Goal: Information Seeking & Learning: Learn about a topic

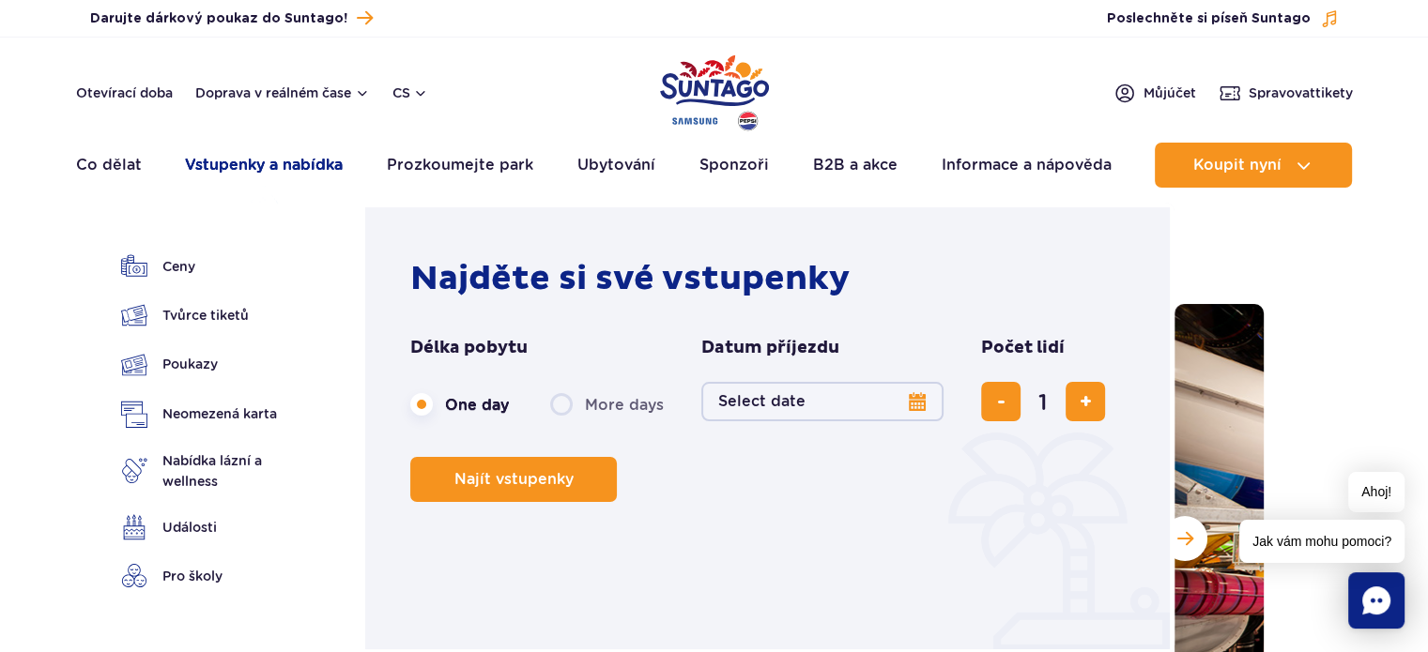
click at [281, 163] on font "Vstupenky a nabídka" at bounding box center [264, 165] width 158 height 18
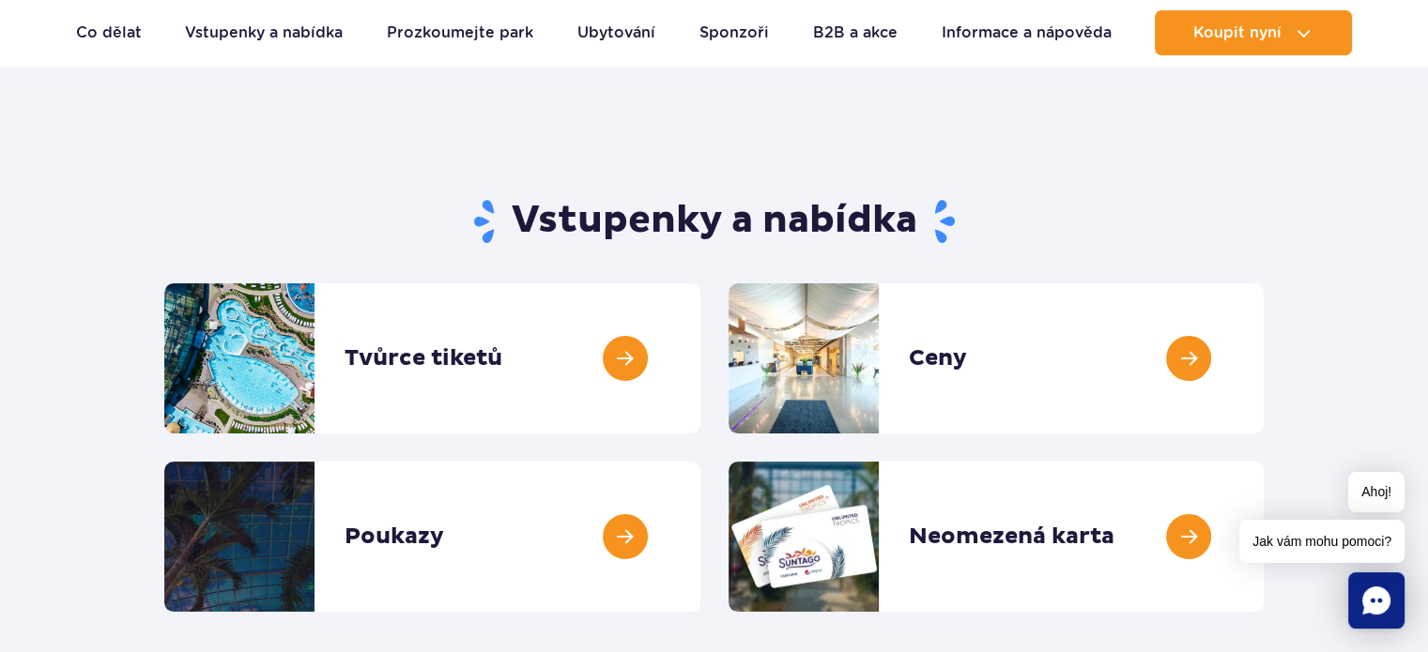
scroll to position [94, 0]
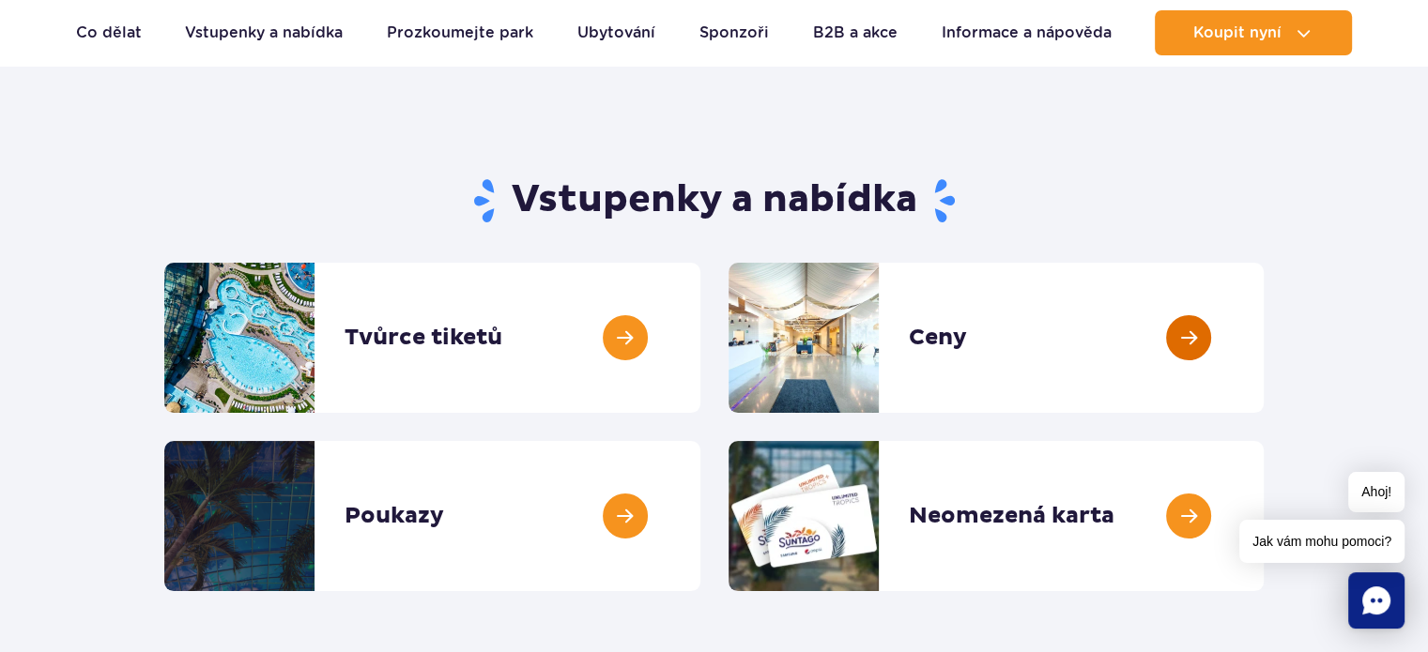
click at [1263, 334] on link at bounding box center [1263, 338] width 0 height 150
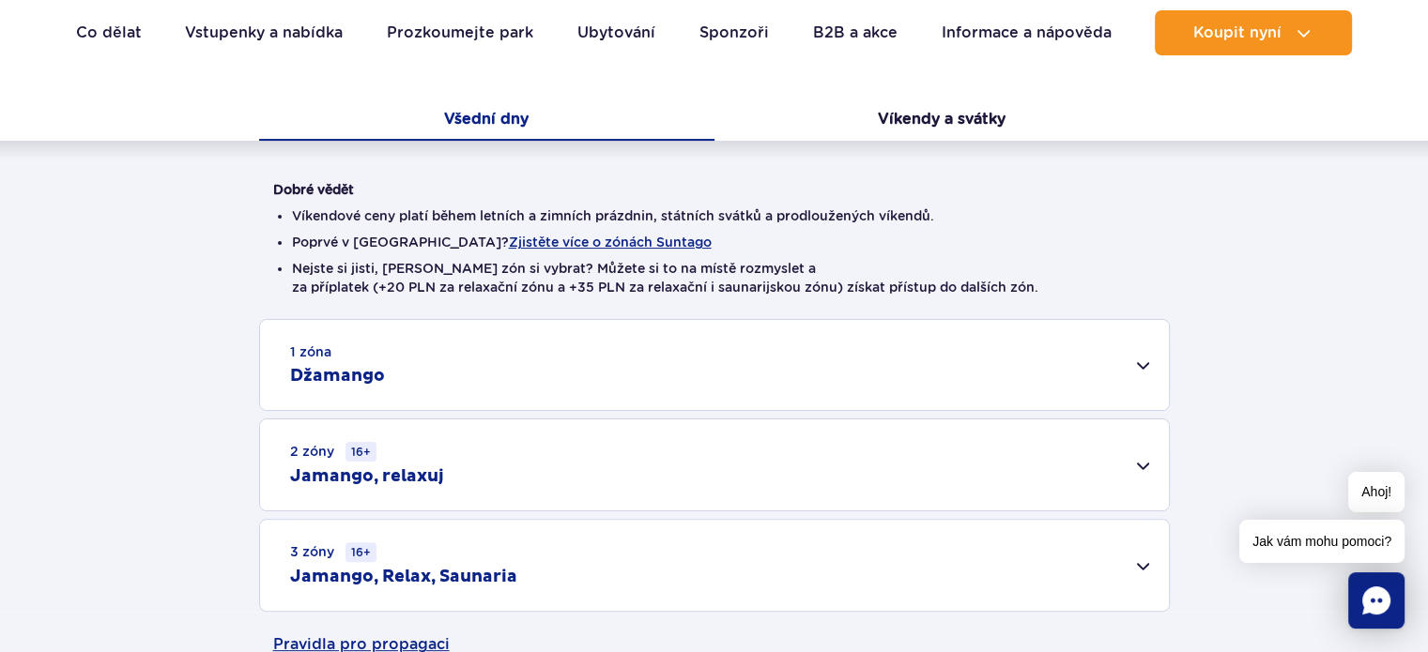
click at [1141, 373] on div "1 zóna Džamango" at bounding box center [714, 365] width 908 height 90
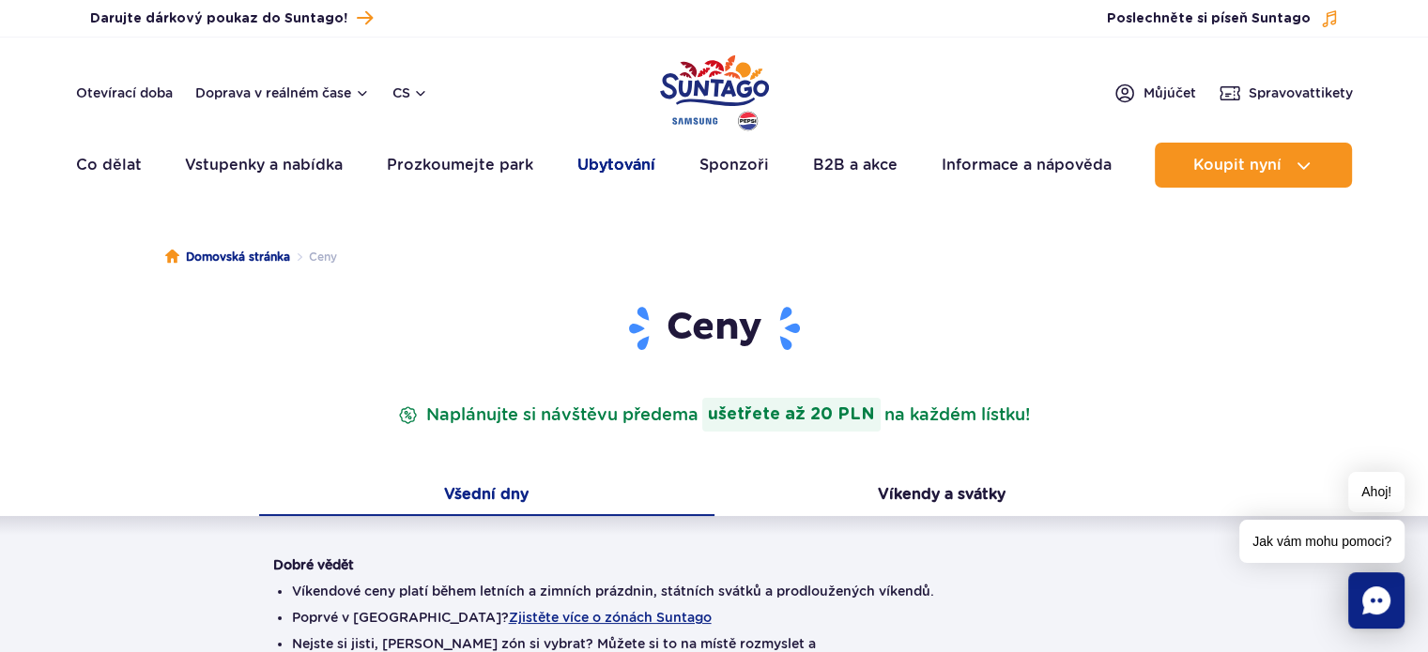
click at [624, 168] on font "Ubytování" at bounding box center [616, 165] width 78 height 18
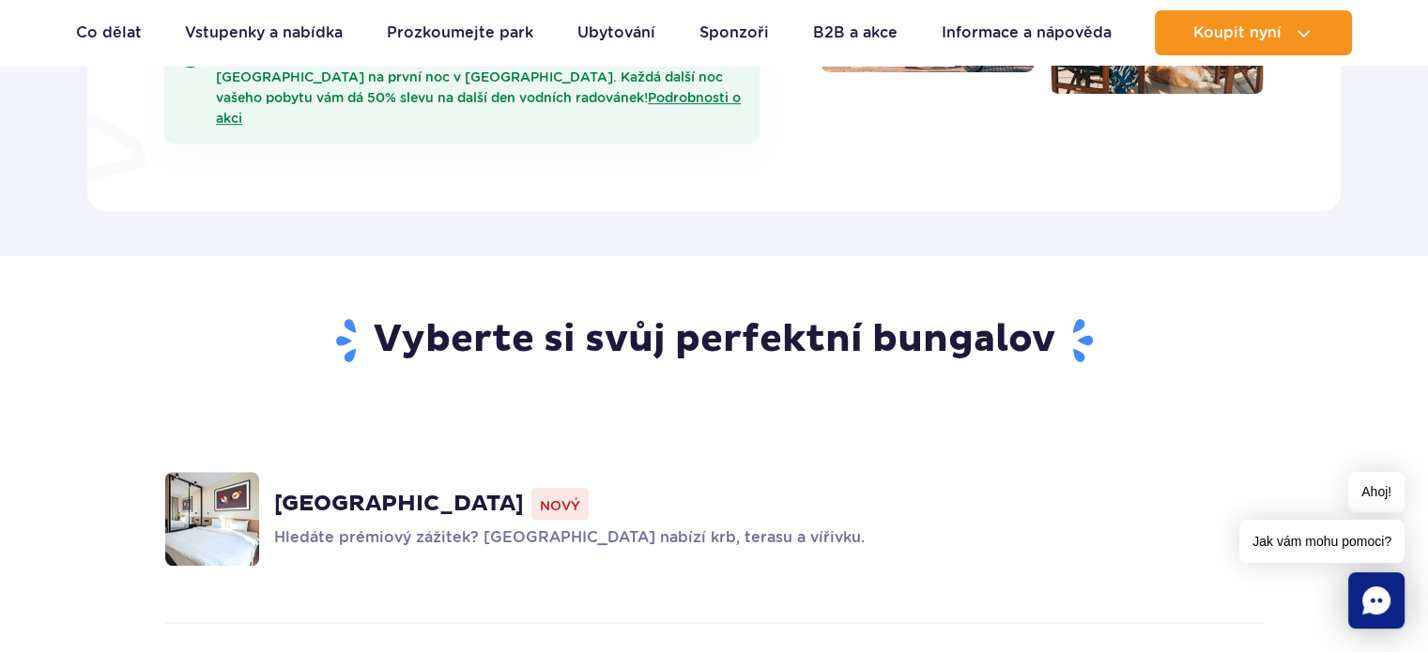
scroll to position [1314, 0]
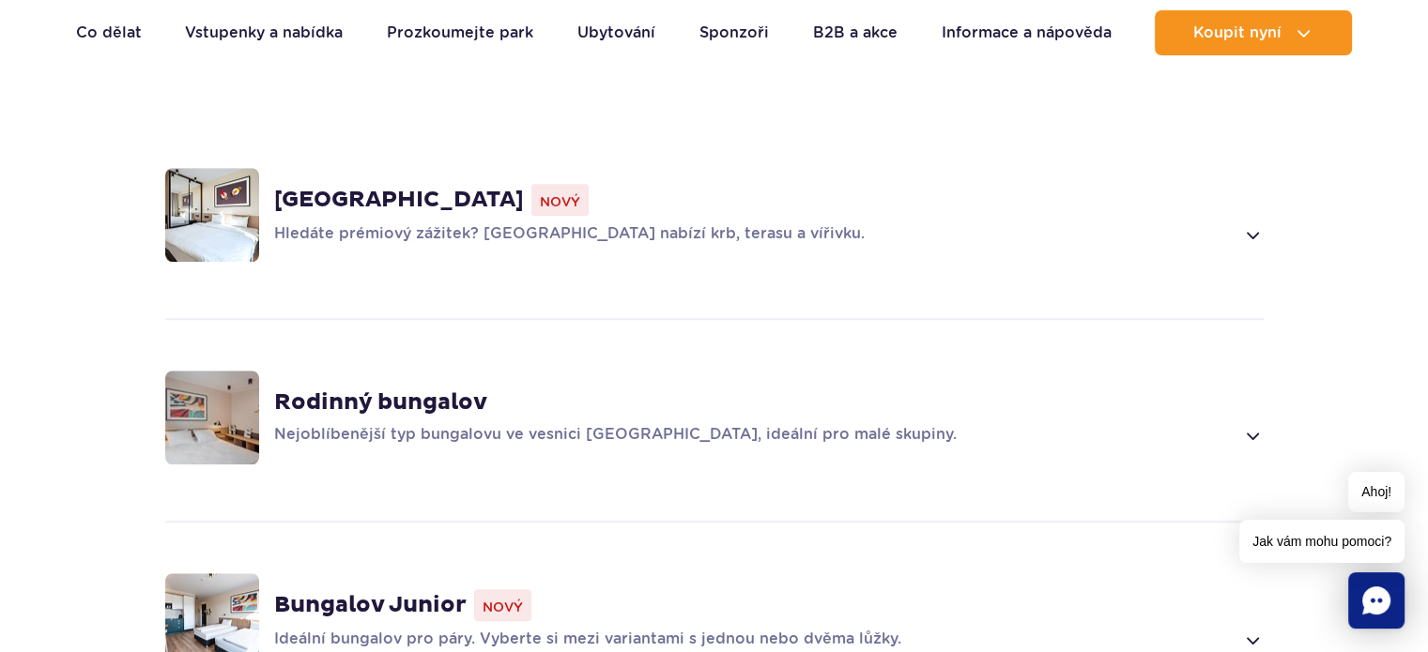
click at [1250, 424] on span at bounding box center [1252, 435] width 22 height 23
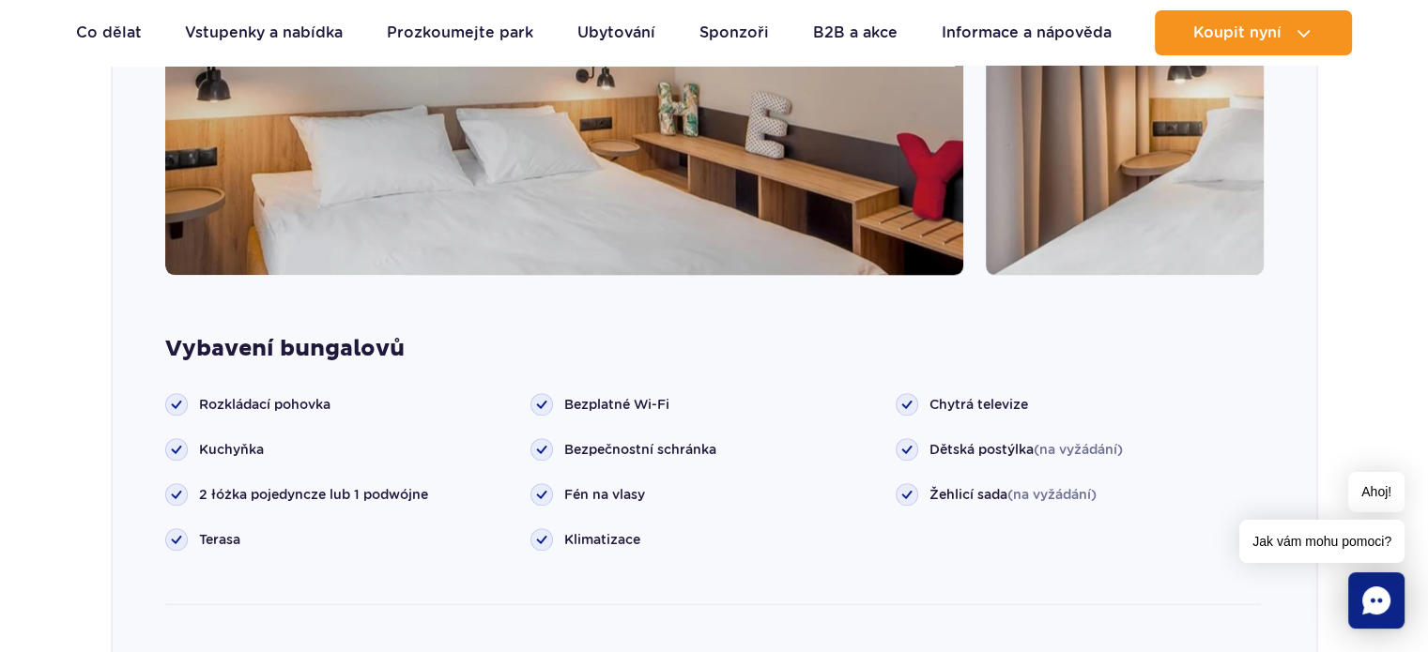
scroll to position [1877, 0]
